Goal: Task Accomplishment & Management: Use online tool/utility

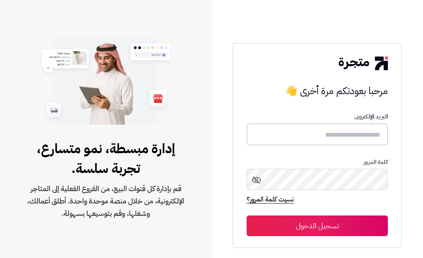
type input "**********"
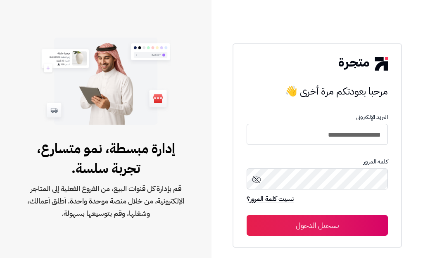
click at [316, 226] on button "تسجيل الدخول" at bounding box center [317, 225] width 141 height 21
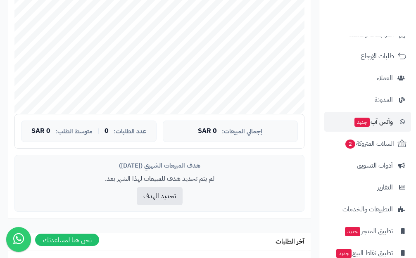
scroll to position [120, 0]
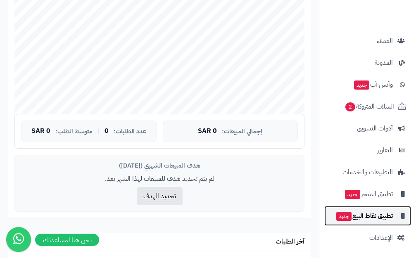
click at [370, 214] on span "تطبيق نقاط البيع جديد" at bounding box center [363, 216] width 57 height 12
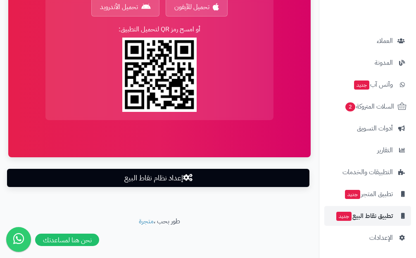
scroll to position [730, 0]
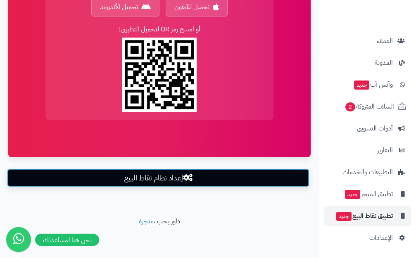
click at [148, 179] on link "إعداد نظام نقاط البيع" at bounding box center [158, 178] width 302 height 18
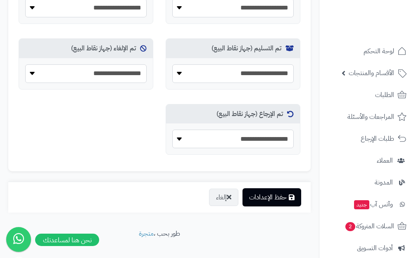
scroll to position [549, 0]
